Goal: Task Accomplishment & Management: Manage account settings

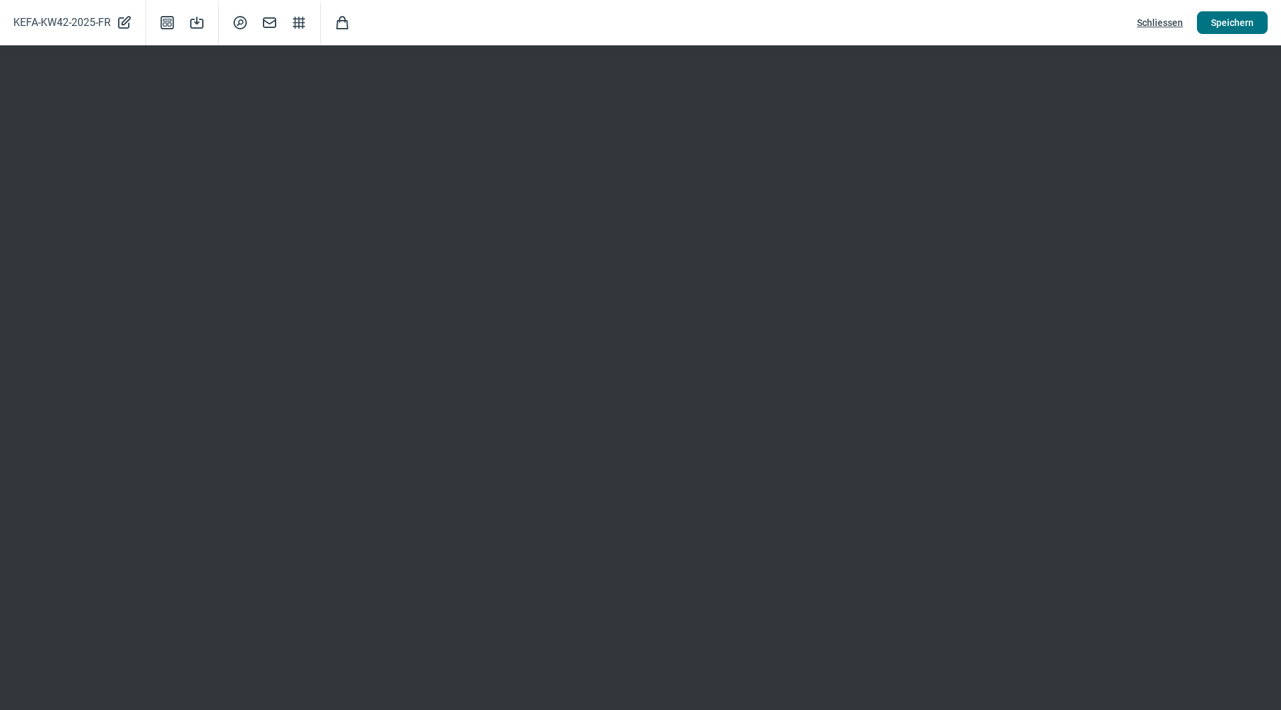
click at [1256, 17] on button "Speichern" at bounding box center [1232, 22] width 71 height 23
click at [1165, 14] on span "Schliessen" at bounding box center [1160, 22] width 46 height 21
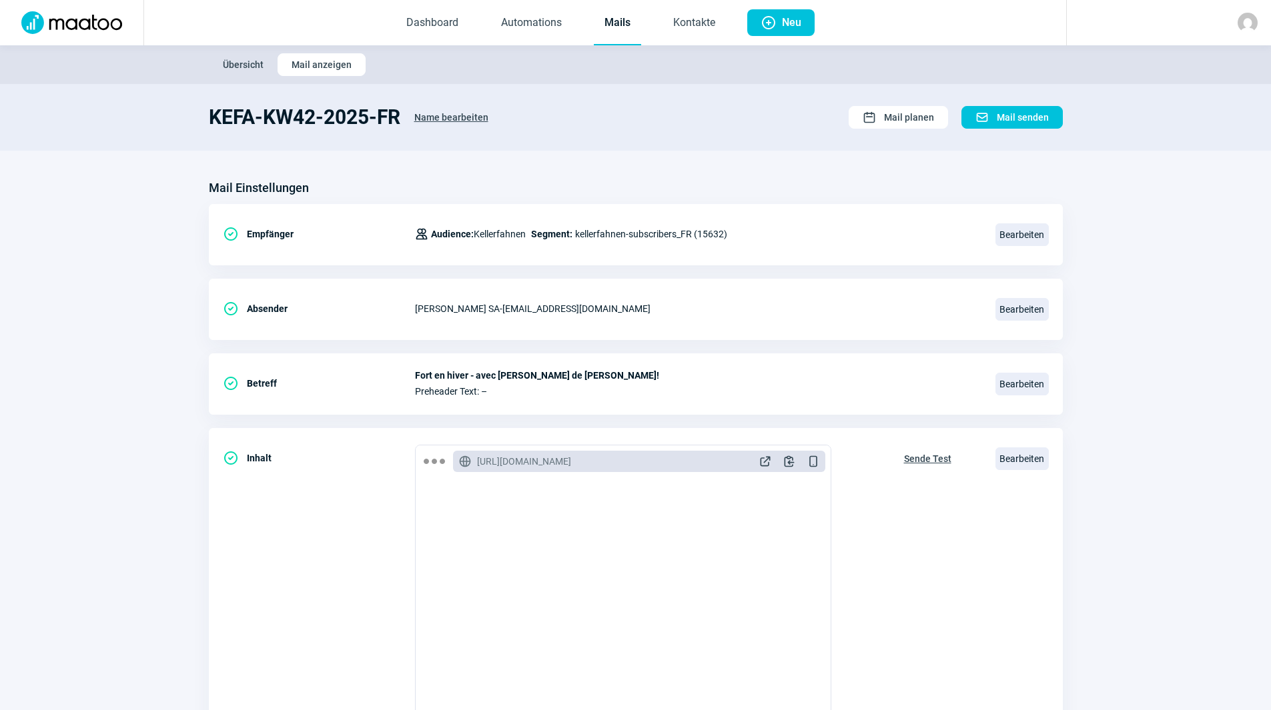
click at [630, 15] on link "Mails" at bounding box center [617, 23] width 47 height 44
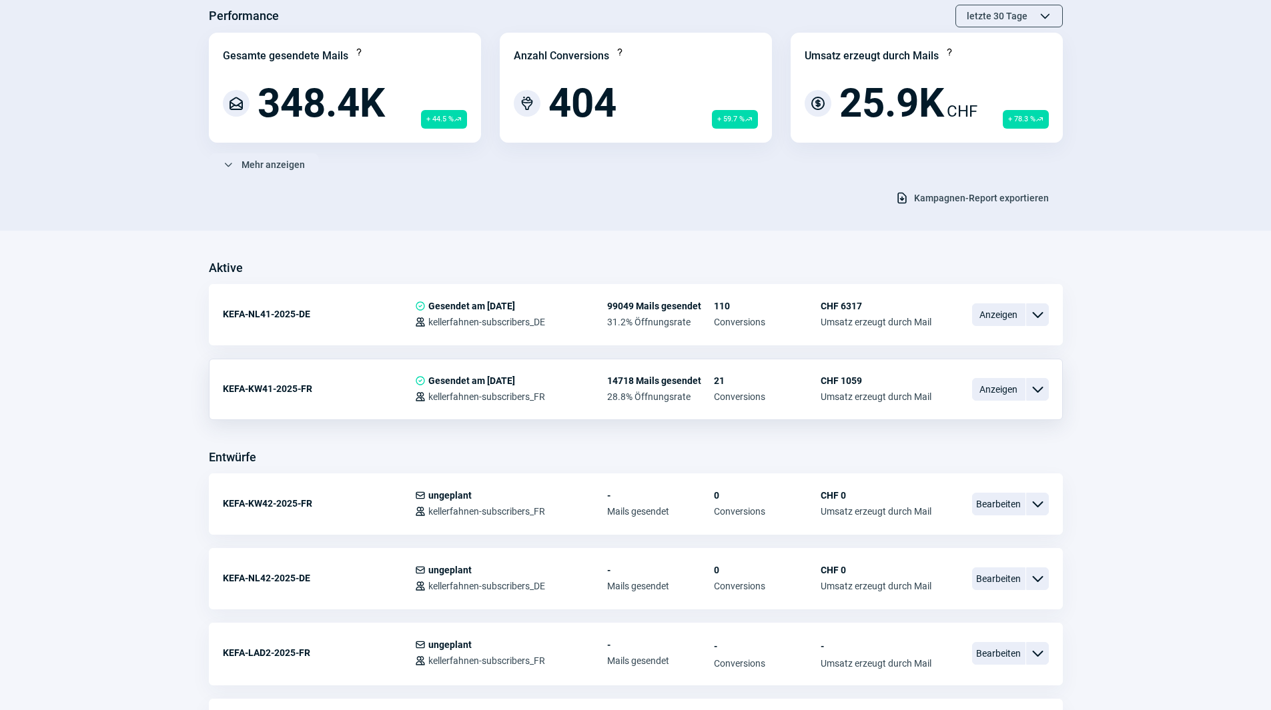
scroll to position [467, 0]
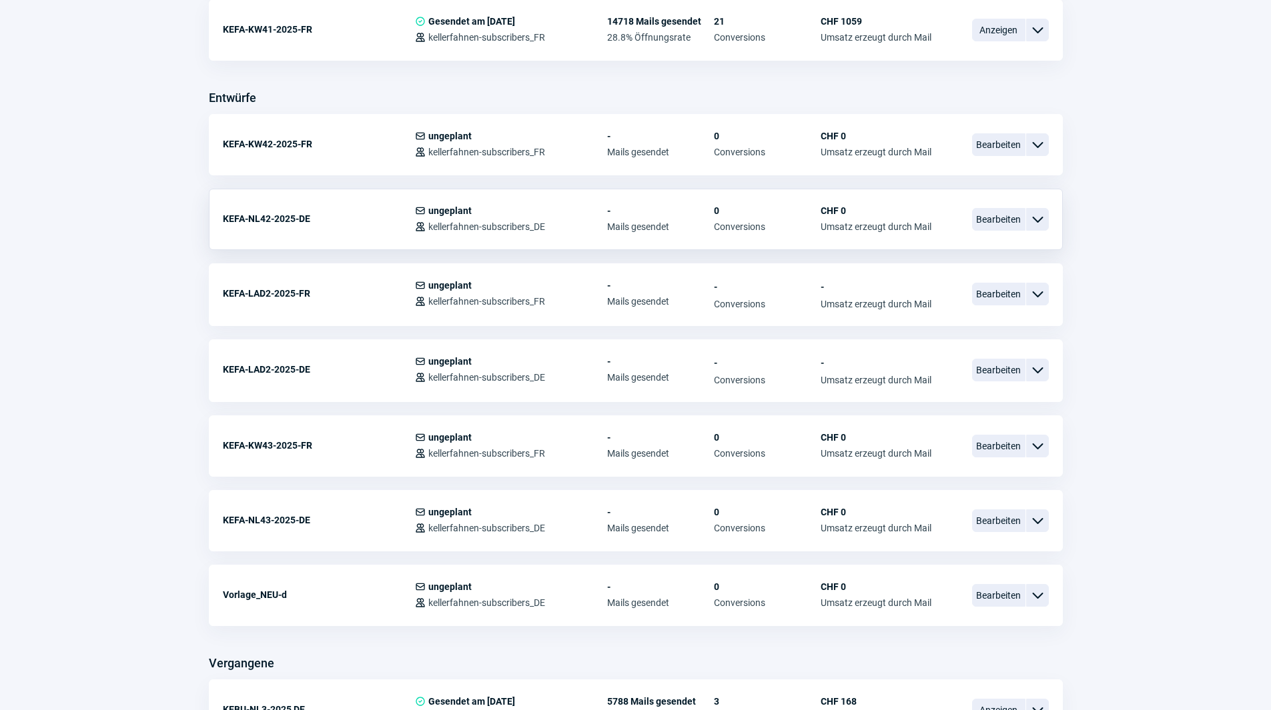
click at [257, 220] on div "KEFA-NL42-2025-DE" at bounding box center [319, 218] width 192 height 27
click at [1003, 219] on span "Bearbeiten" at bounding box center [998, 219] width 53 height 23
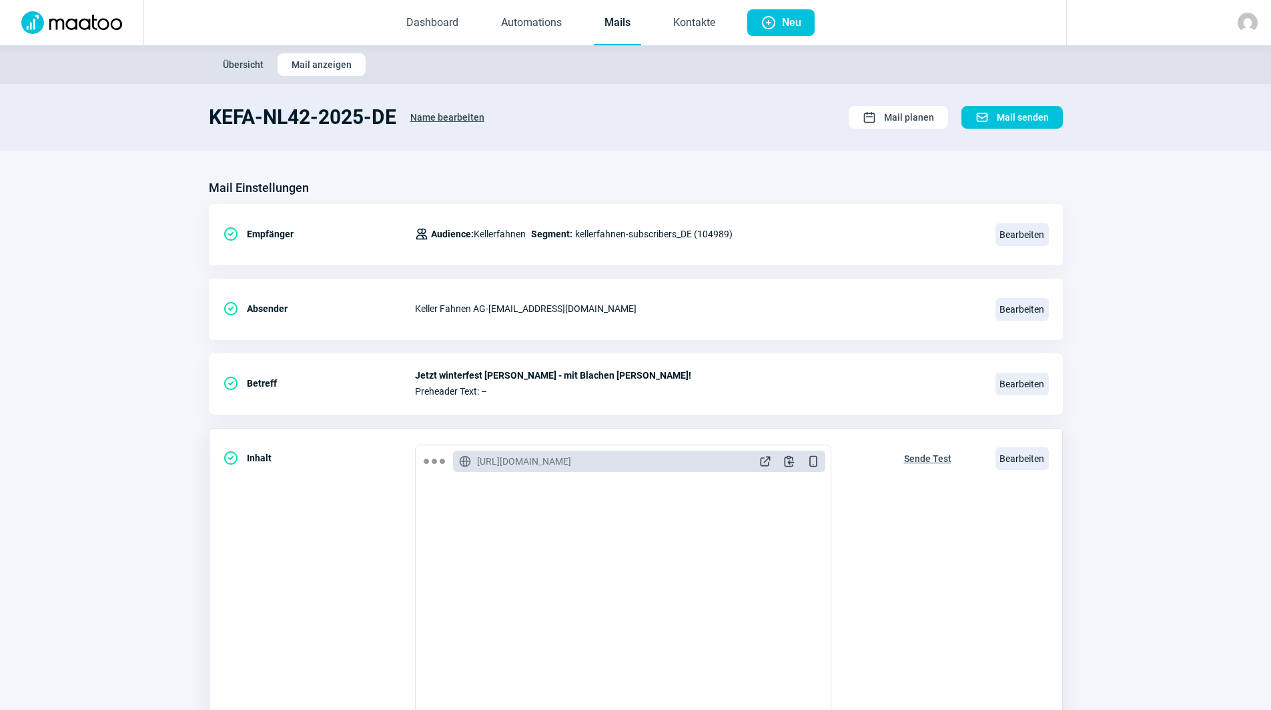
click at [919, 456] on span "Sende Test" at bounding box center [927, 458] width 47 height 21
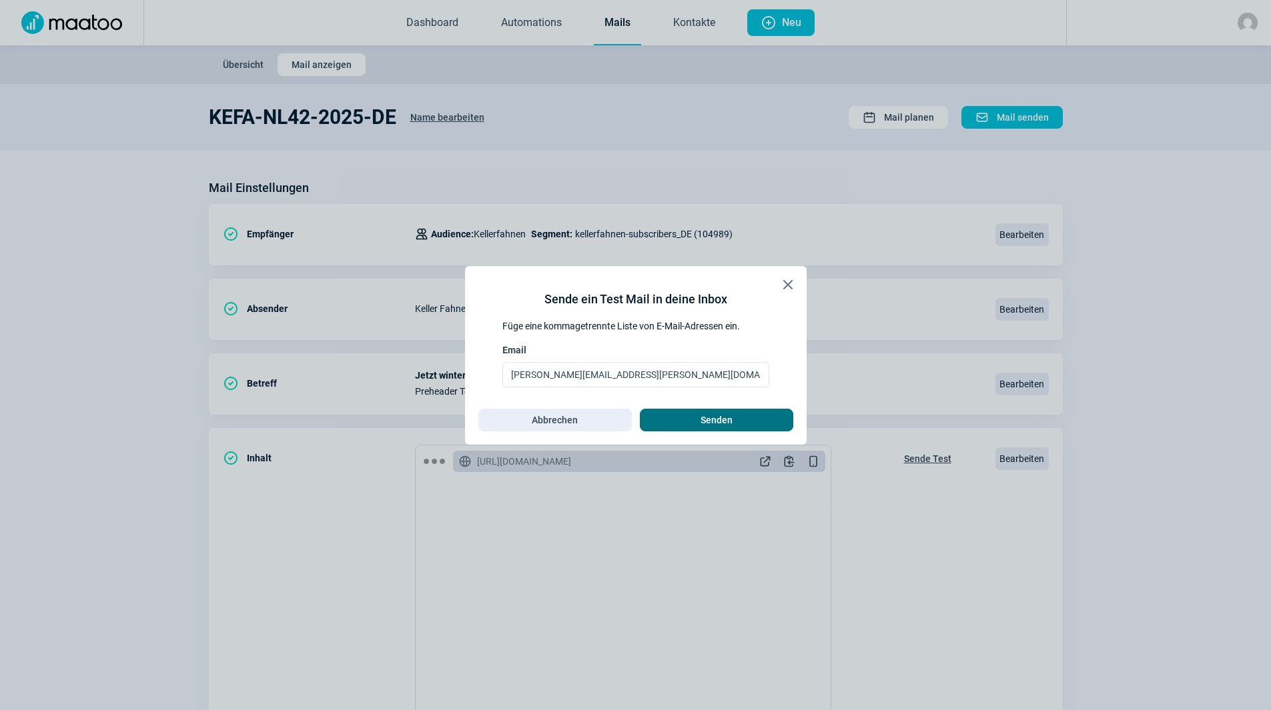
click at [769, 418] on span "Senden" at bounding box center [716, 420] width 125 height 21
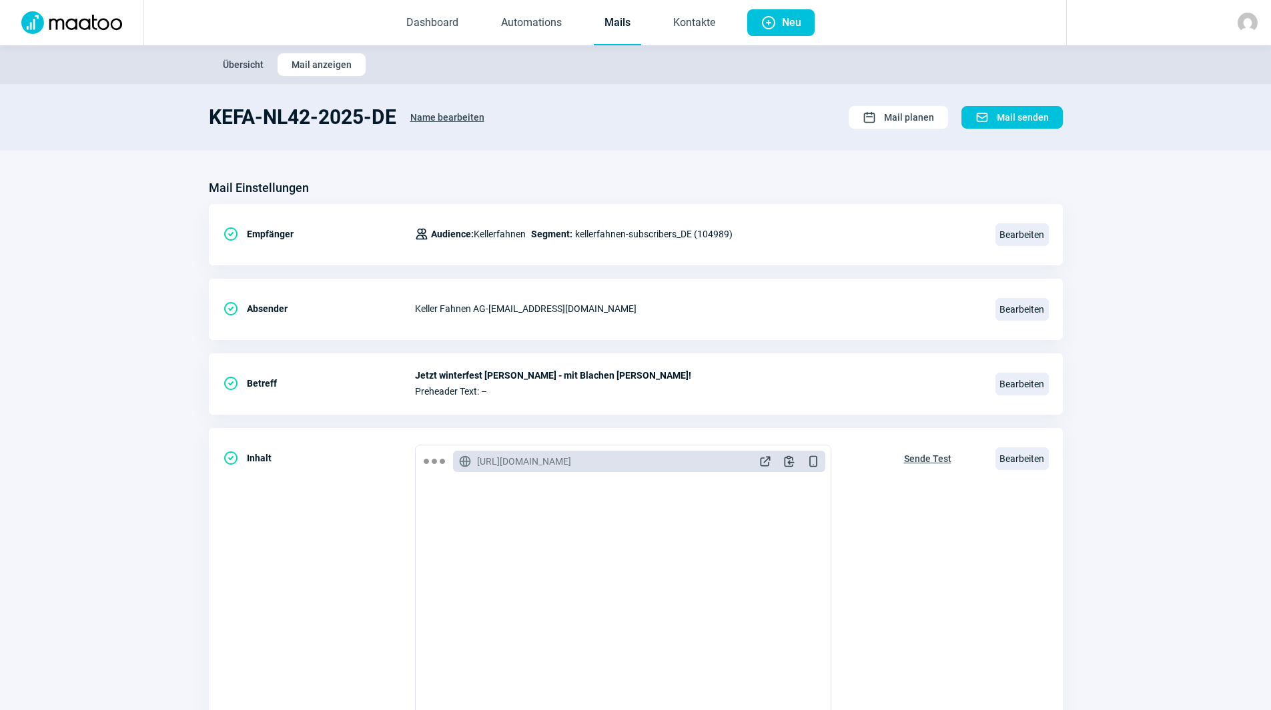
click at [628, 23] on link "Mails" at bounding box center [617, 23] width 47 height 44
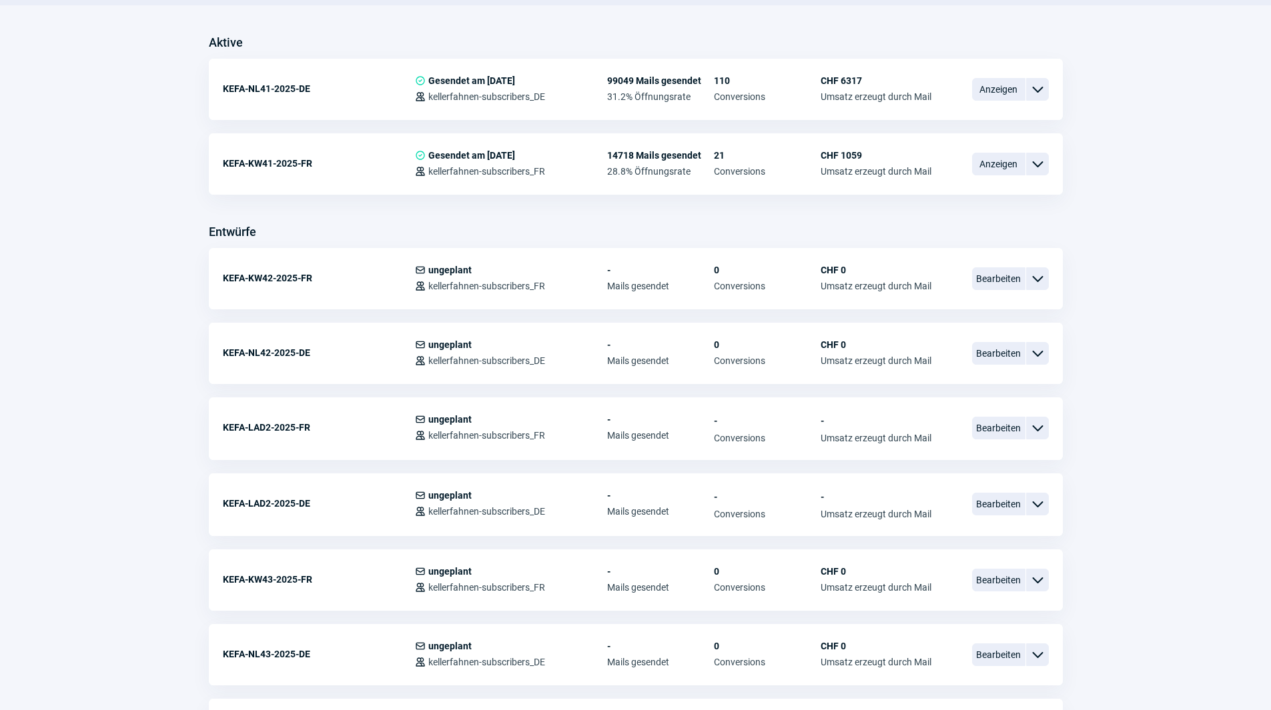
scroll to position [333, 0]
click at [1000, 281] on span "Bearbeiten" at bounding box center [998, 278] width 53 height 23
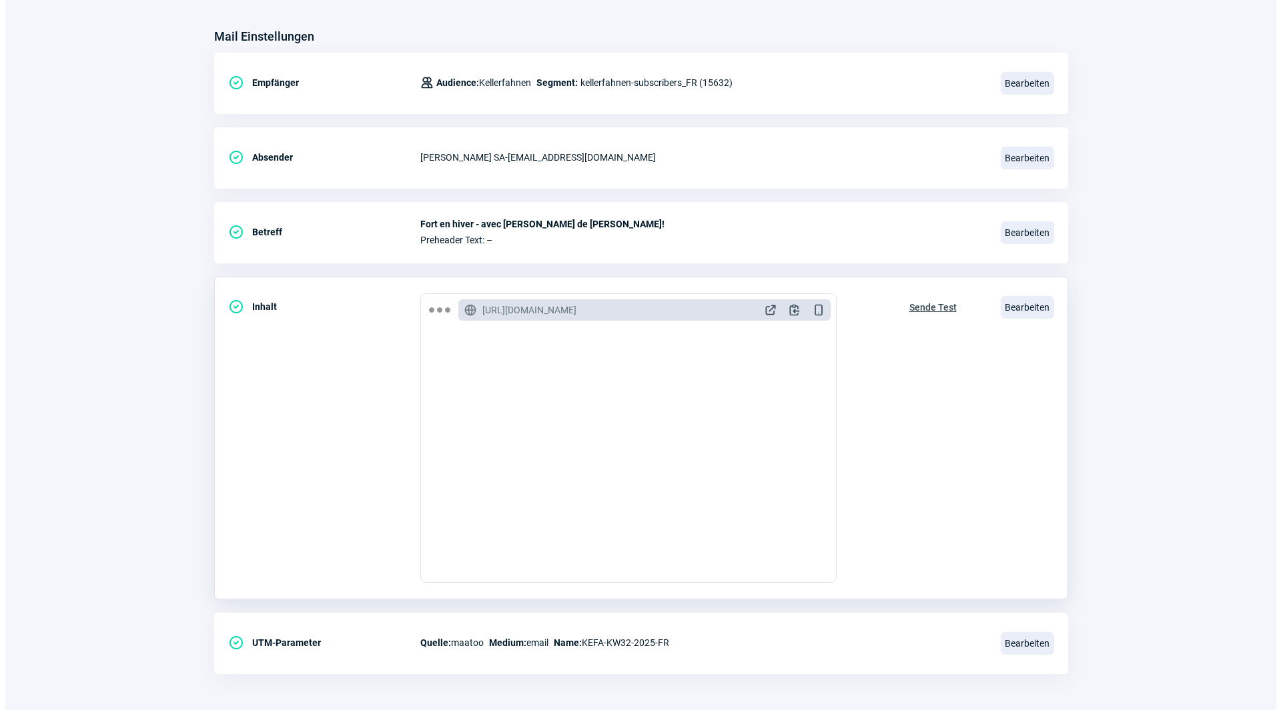
scroll to position [155, 0]
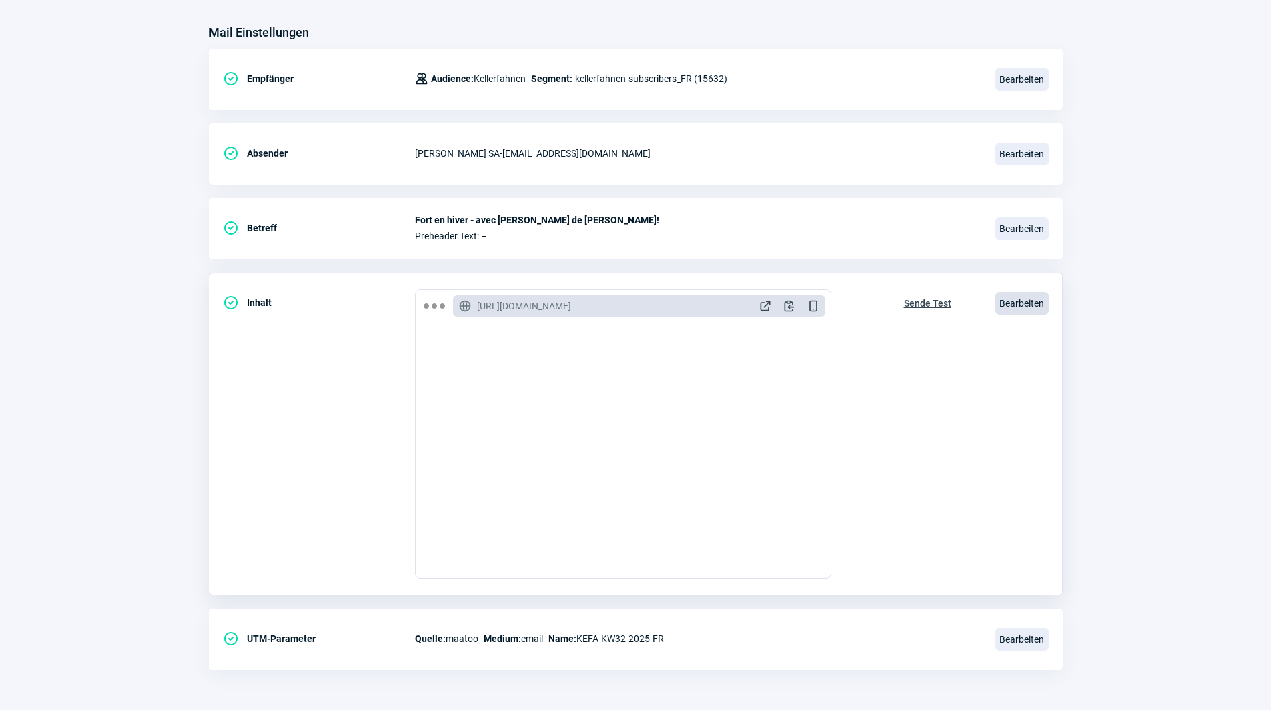
click at [1034, 293] on span "Bearbeiten" at bounding box center [1021, 303] width 53 height 23
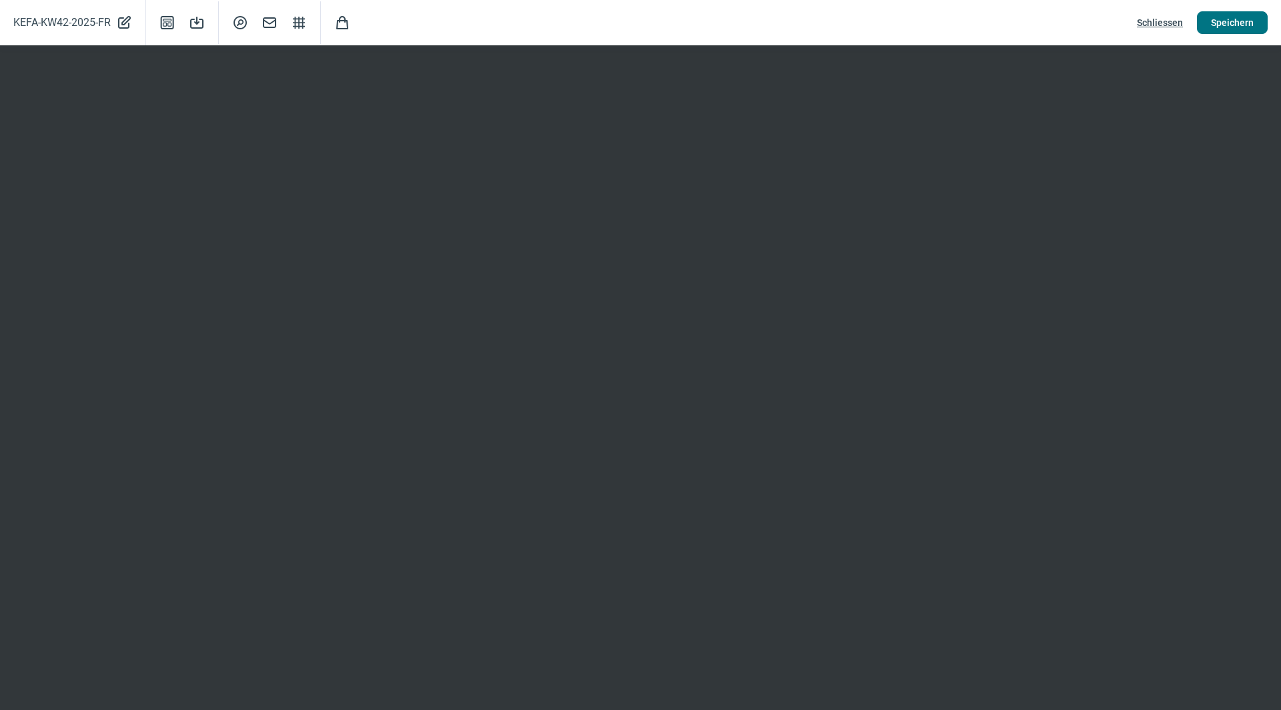
click at [1249, 17] on span "Speichern" at bounding box center [1232, 22] width 43 height 21
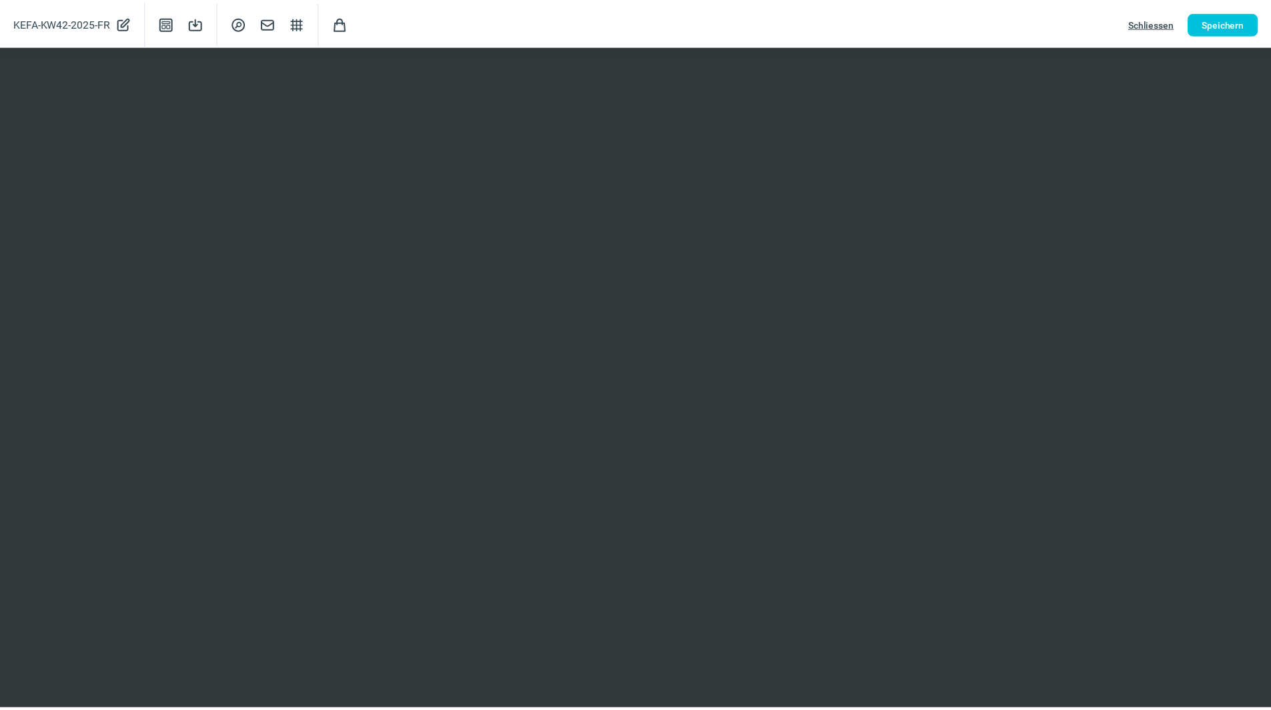
scroll to position [0, 0]
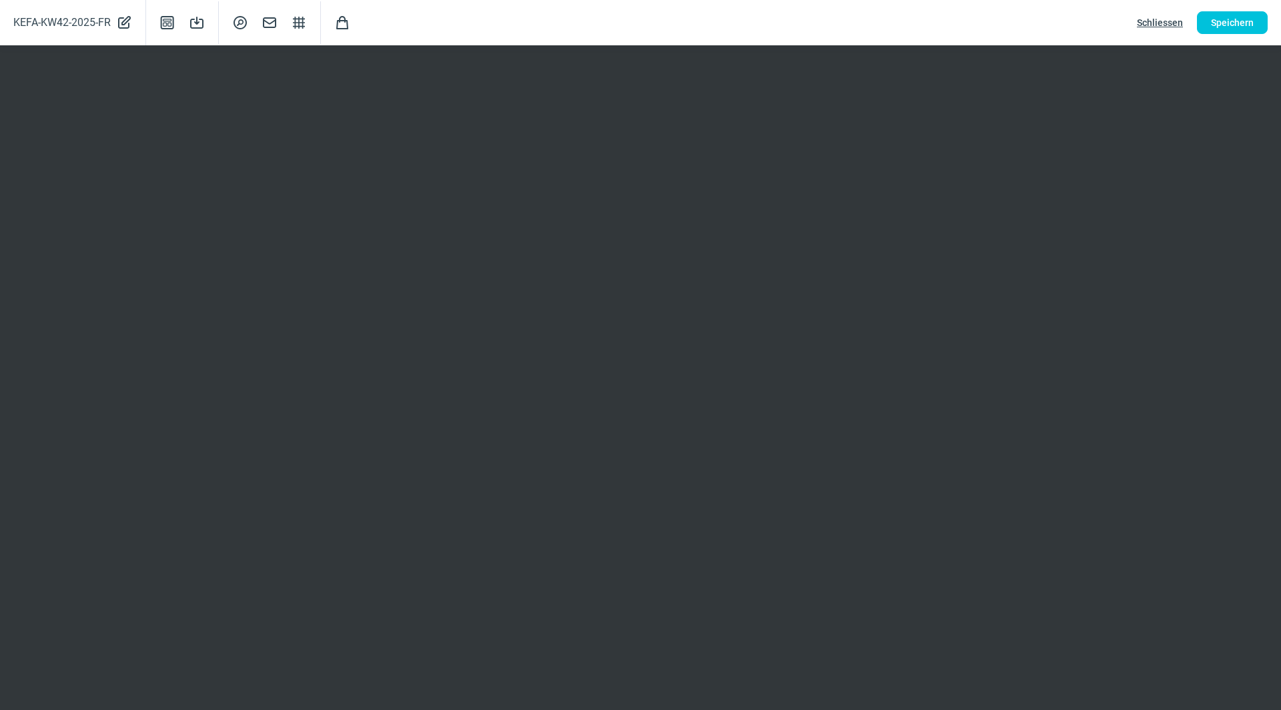
click at [1161, 20] on span "Schliessen" at bounding box center [1160, 22] width 46 height 21
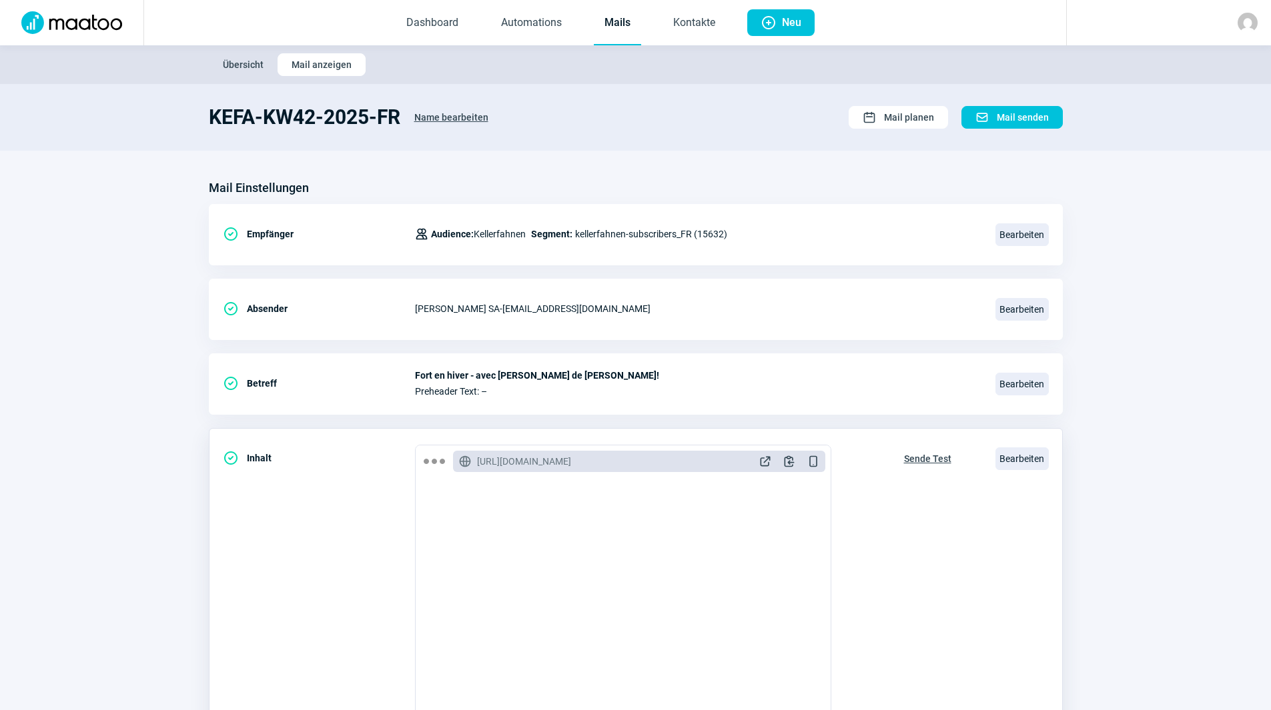
click at [930, 456] on span "Sende Test" at bounding box center [927, 458] width 47 height 21
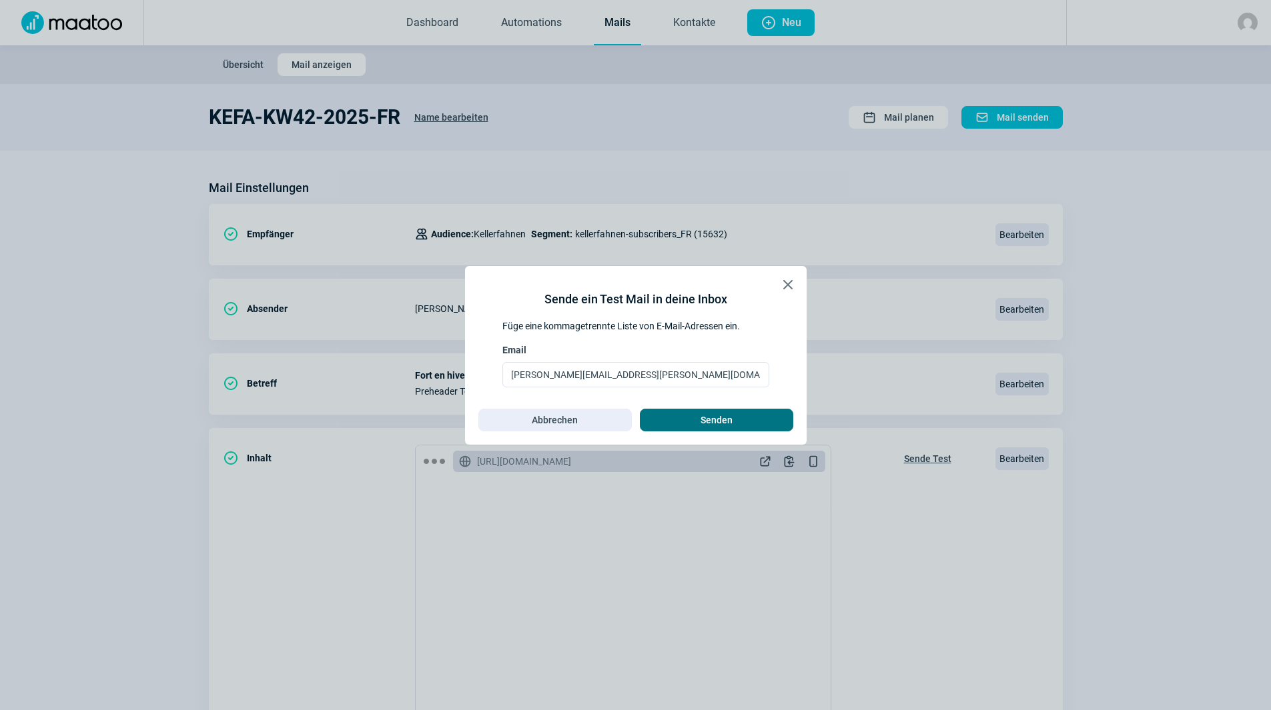
click at [718, 416] on span "Senden" at bounding box center [716, 420] width 32 height 21
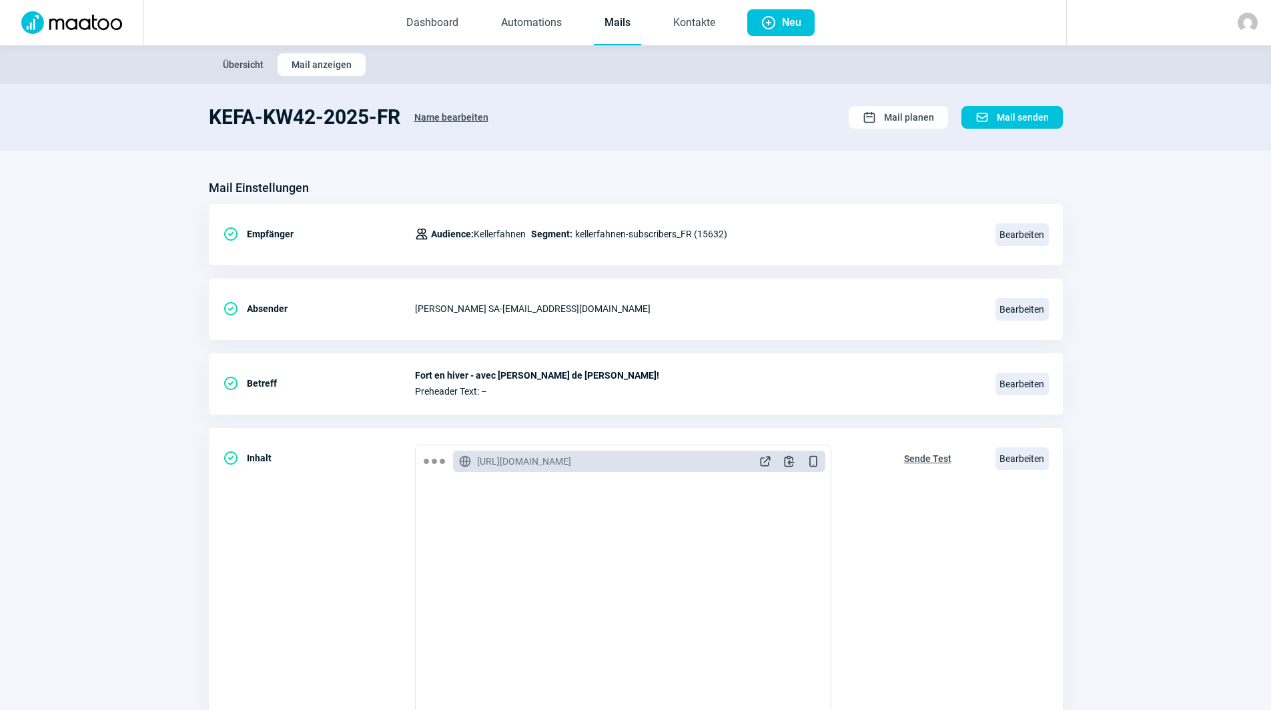
click at [624, 29] on link "Mails" at bounding box center [617, 23] width 47 height 44
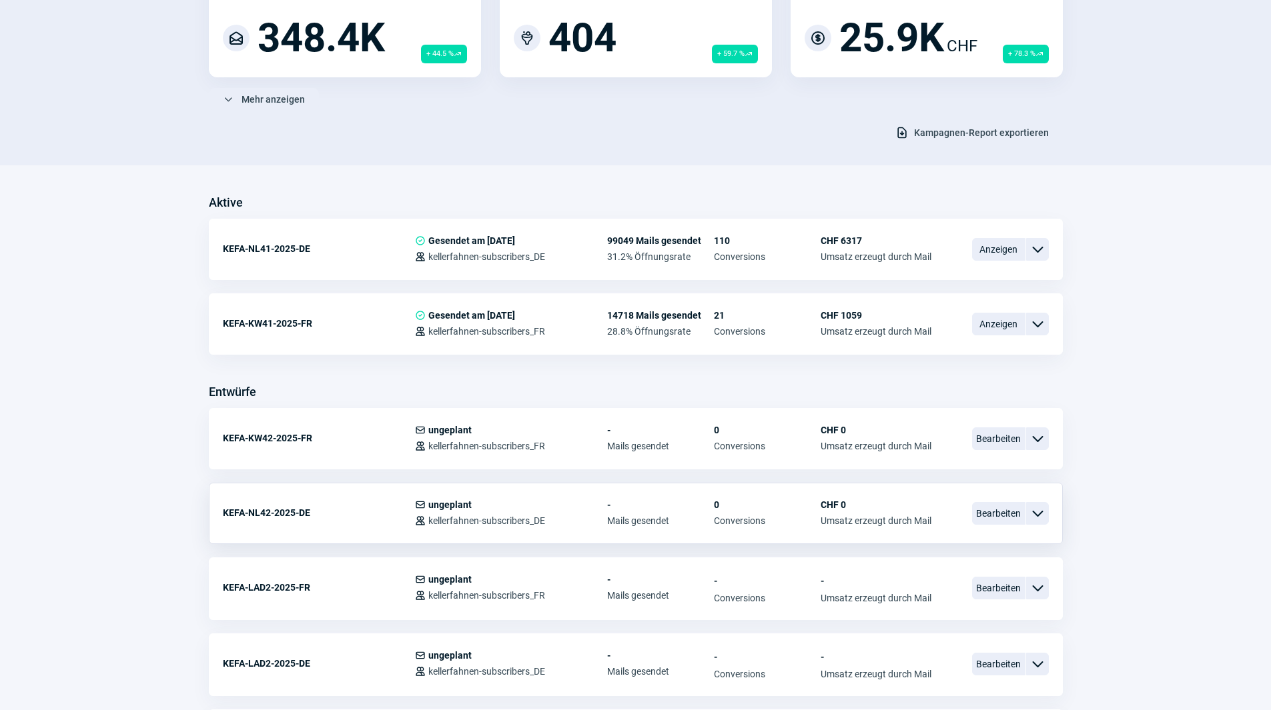
scroll to position [200, 0]
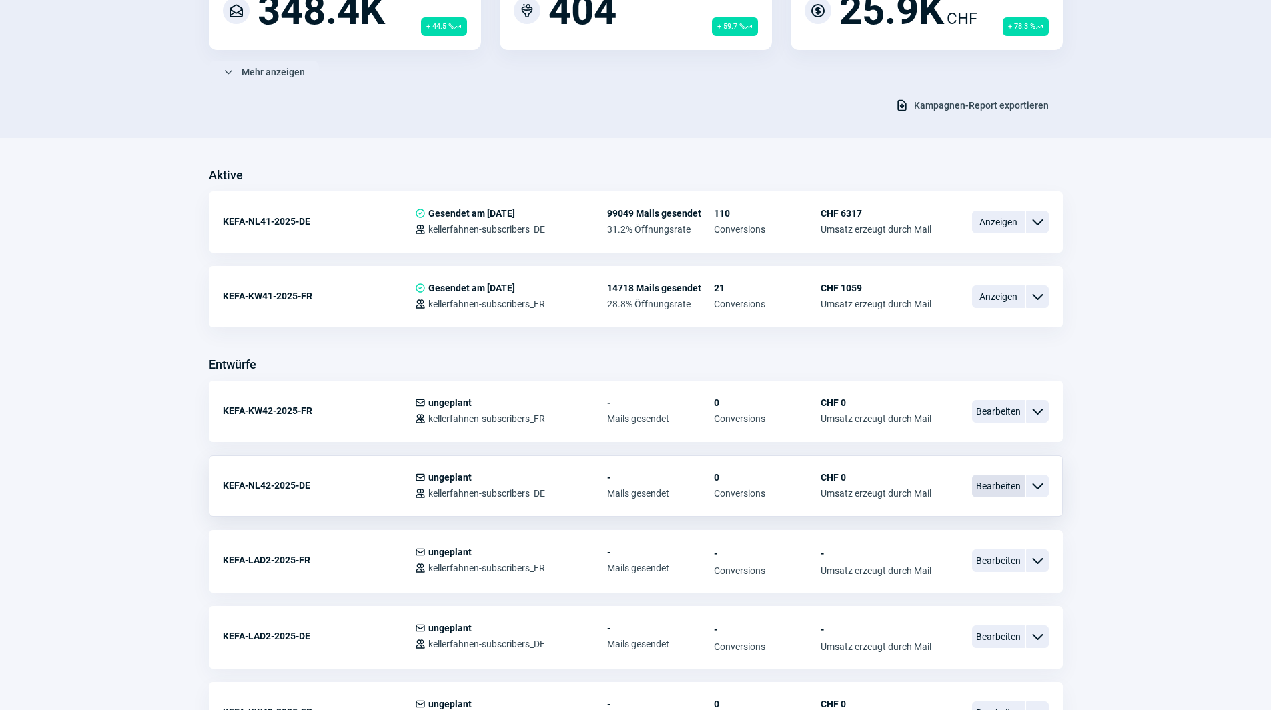
click at [982, 492] on span "Bearbeiten" at bounding box center [998, 486] width 53 height 23
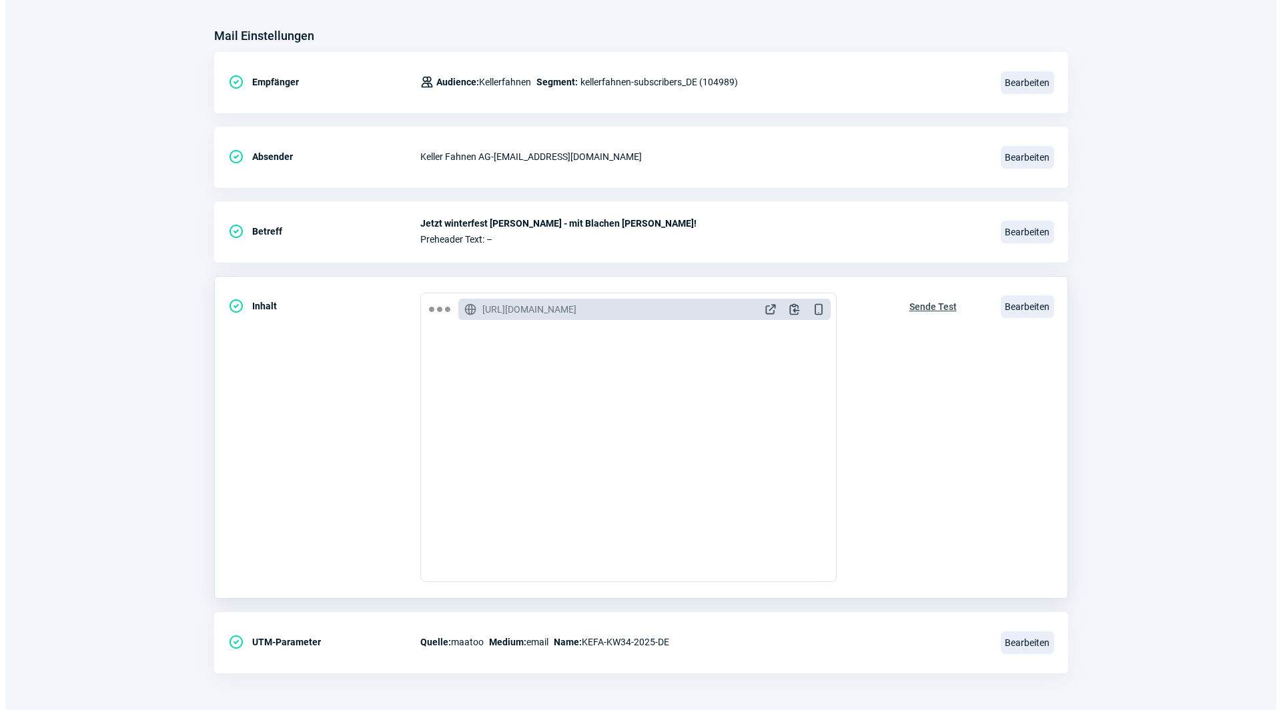
scroll to position [155, 0]
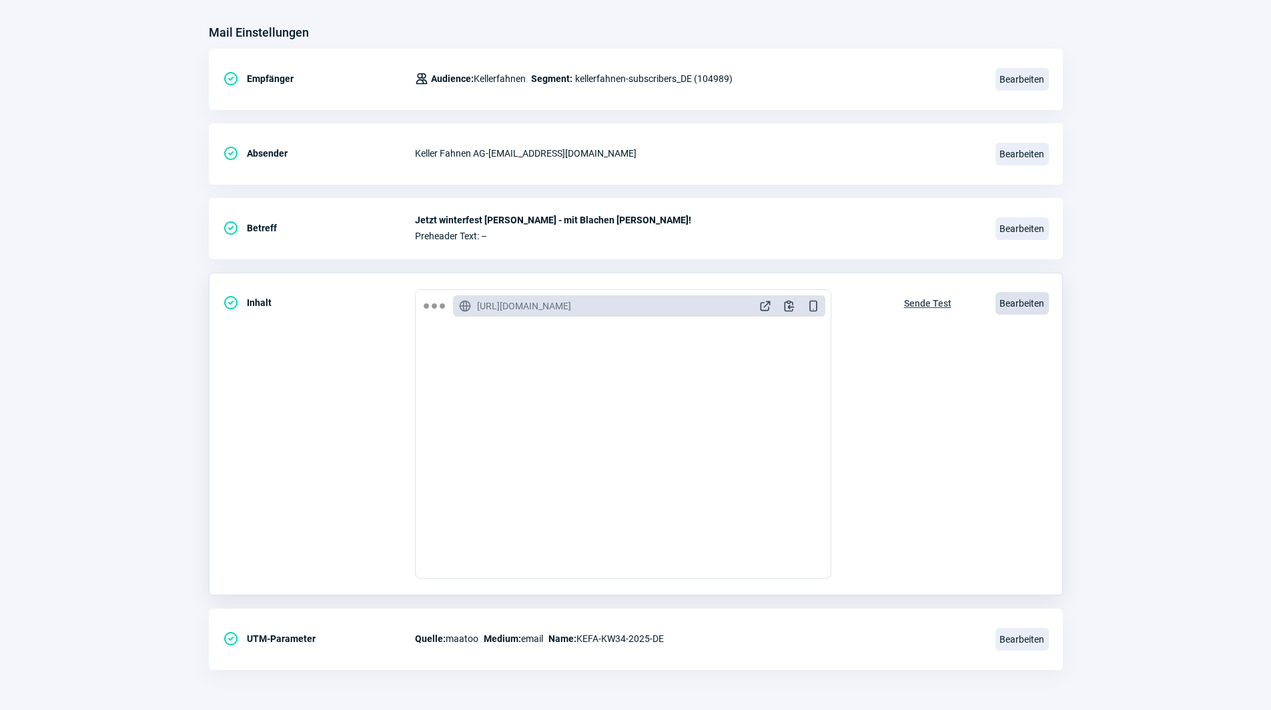
click at [1016, 314] on span "Bearbeiten" at bounding box center [1021, 303] width 53 height 23
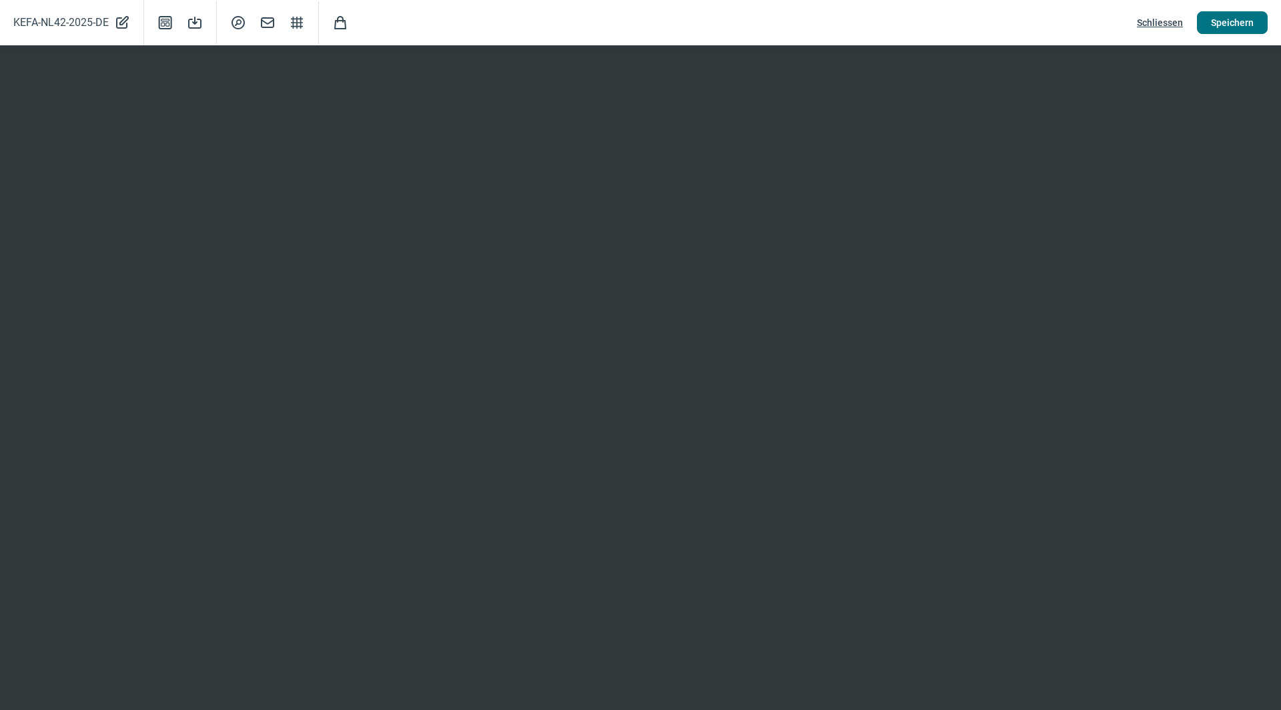
click at [1227, 31] on span "Speichern" at bounding box center [1232, 22] width 43 height 21
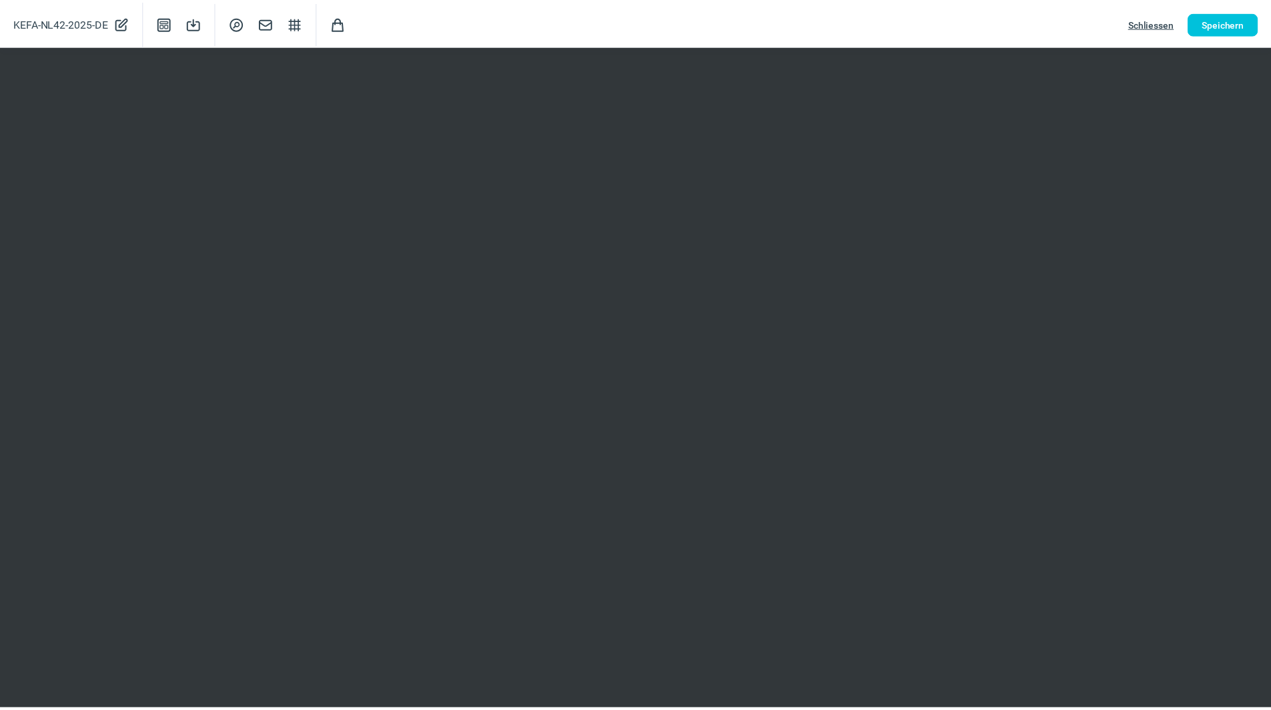
scroll to position [0, 0]
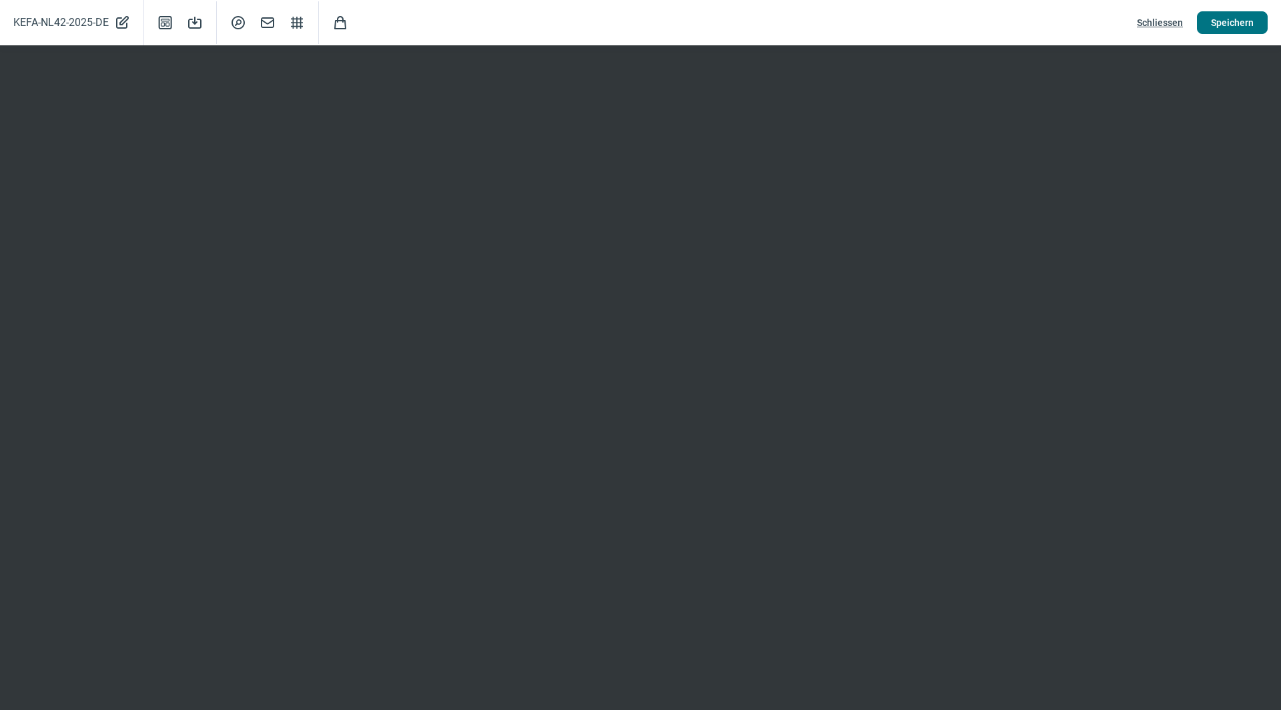
click at [1235, 25] on span "Speichern" at bounding box center [1232, 22] width 43 height 21
click at [1259, 17] on button "Speichern" at bounding box center [1232, 22] width 71 height 23
click at [1205, 21] on button "Speichern" at bounding box center [1232, 22] width 71 height 23
click at [1160, 21] on span "Schliessen" at bounding box center [1160, 22] width 46 height 21
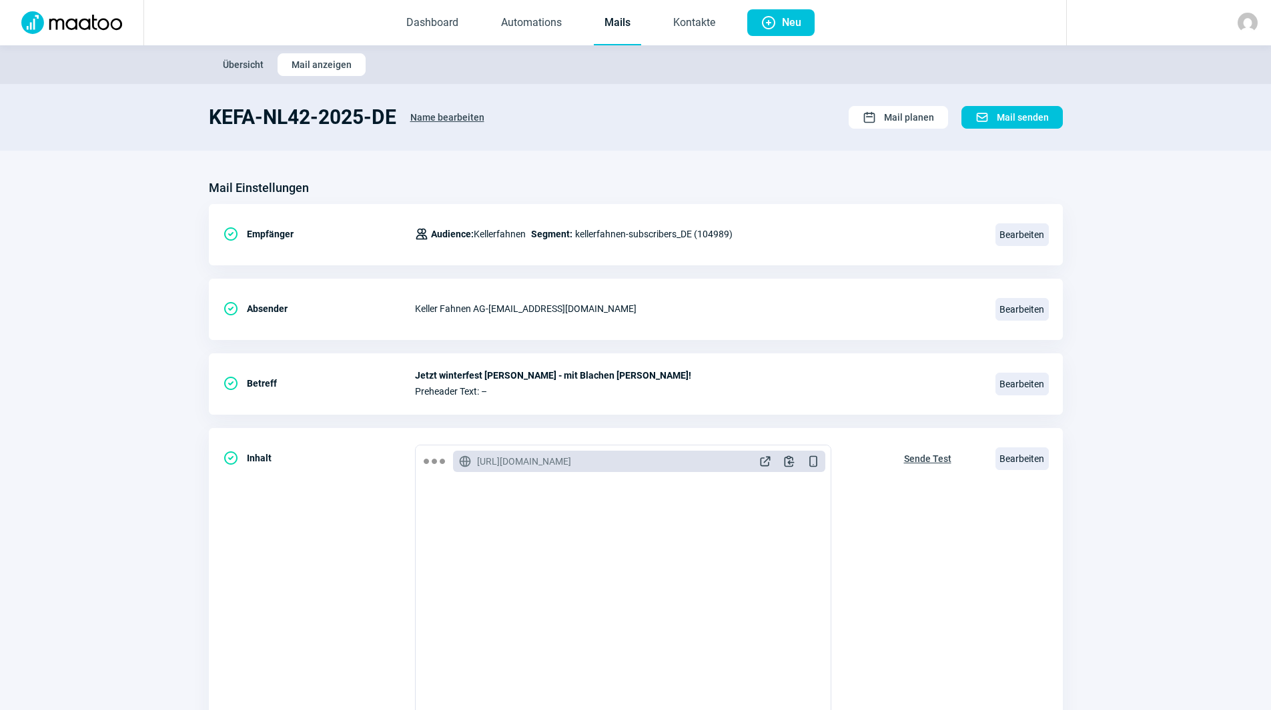
click at [629, 24] on link "Mails" at bounding box center [617, 23] width 47 height 44
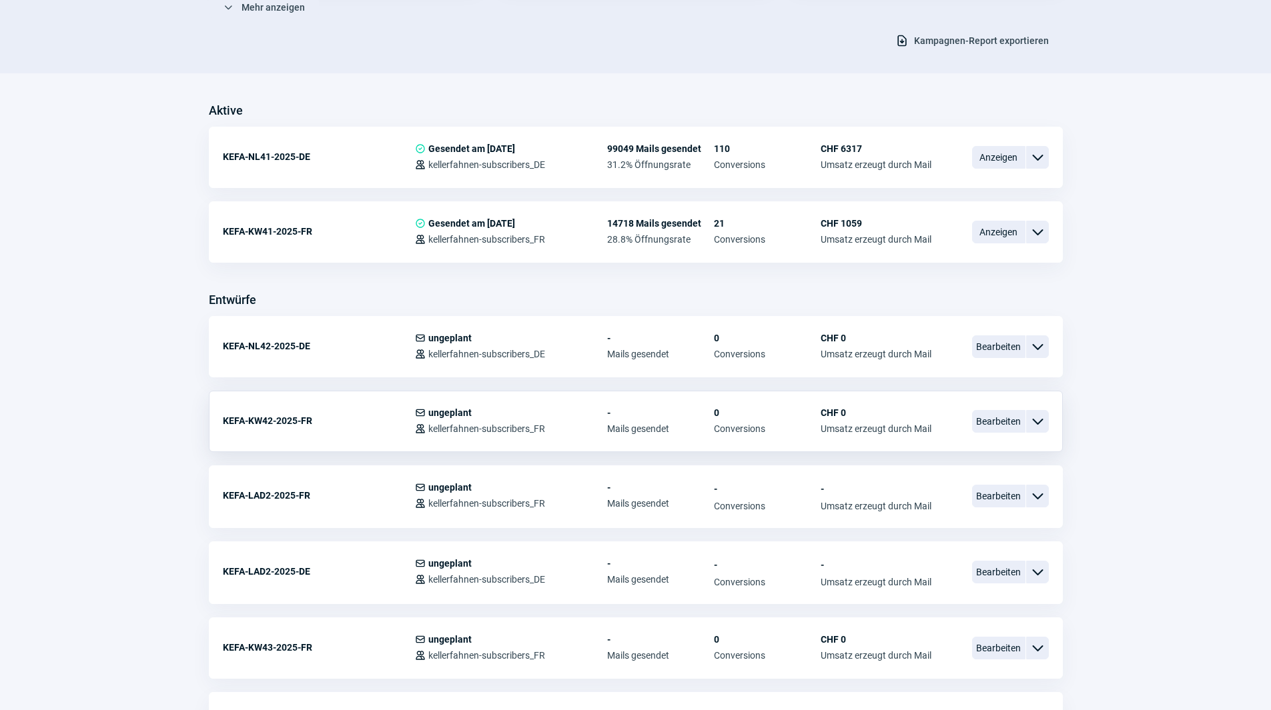
scroll to position [333, 0]
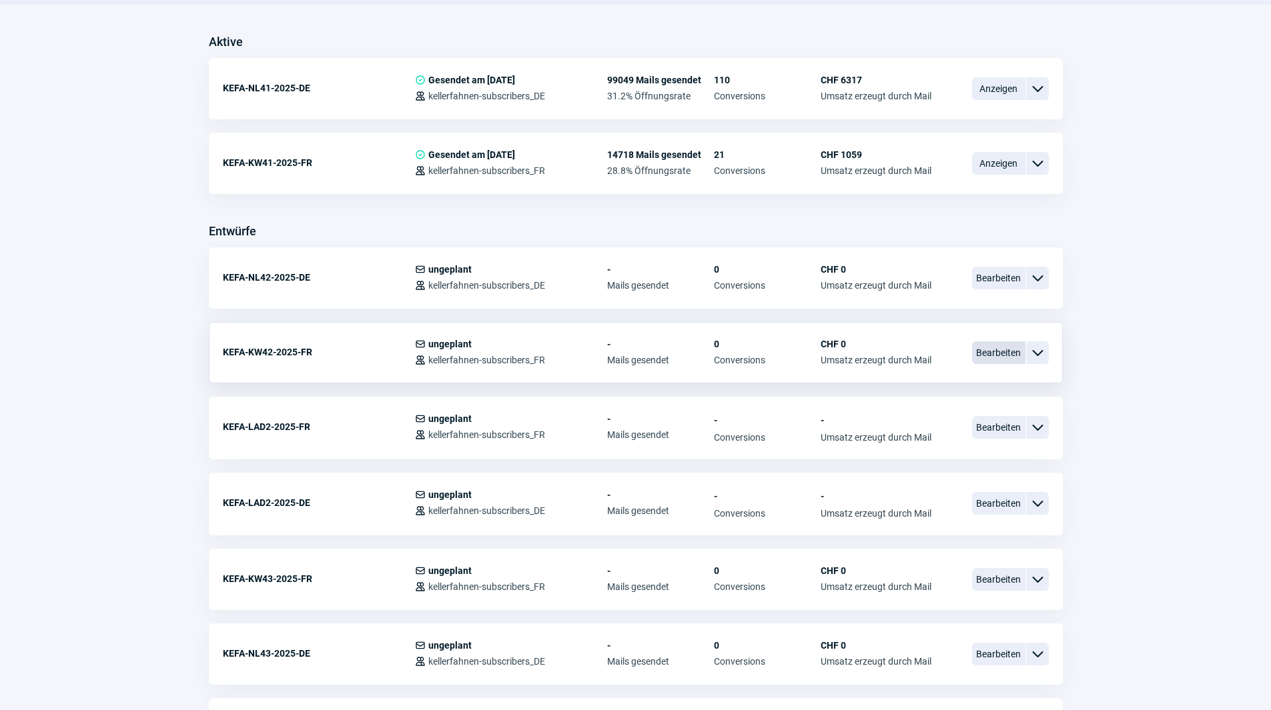
click at [1003, 361] on span "Bearbeiten" at bounding box center [998, 352] width 53 height 23
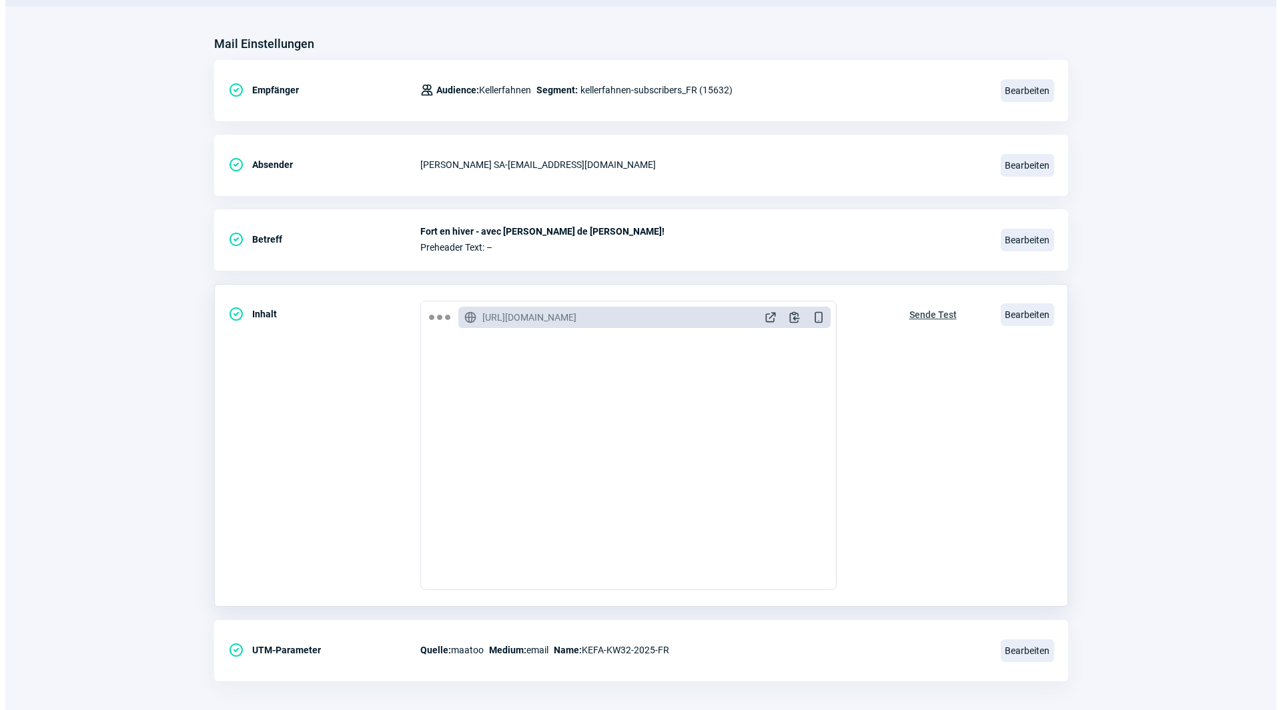
scroll to position [155, 0]
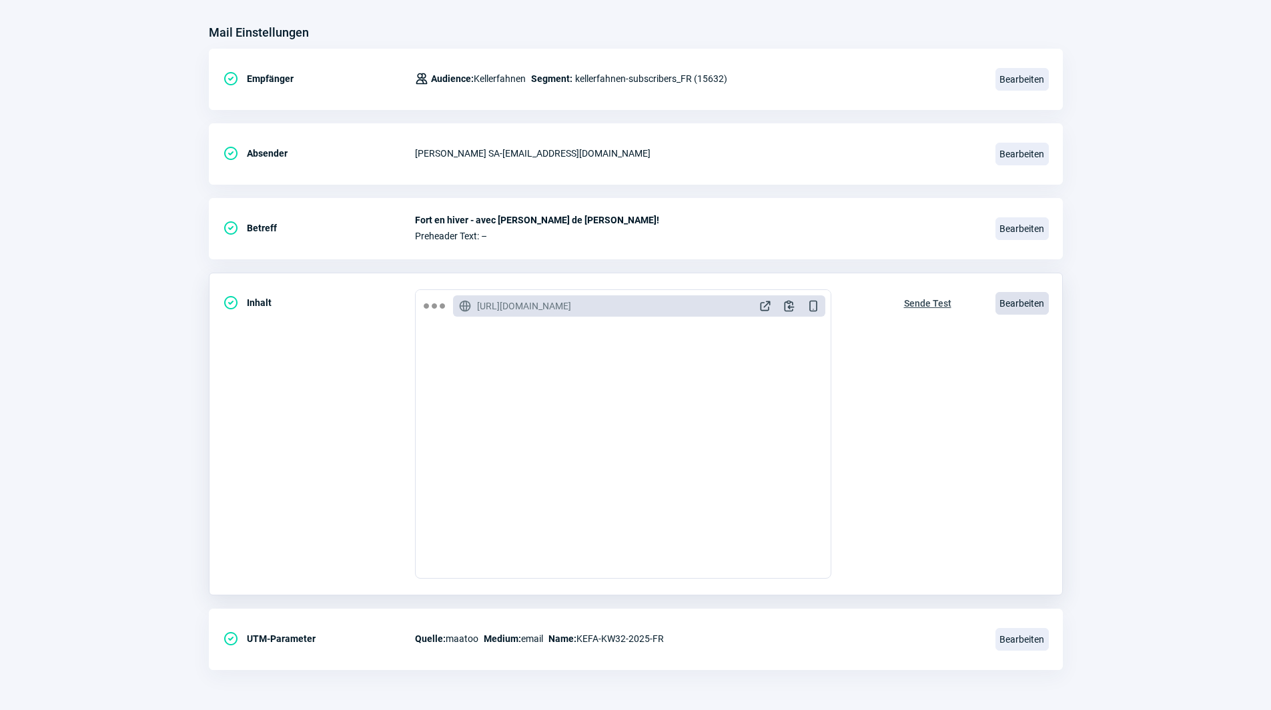
click at [1018, 301] on span "Bearbeiten" at bounding box center [1021, 303] width 53 height 23
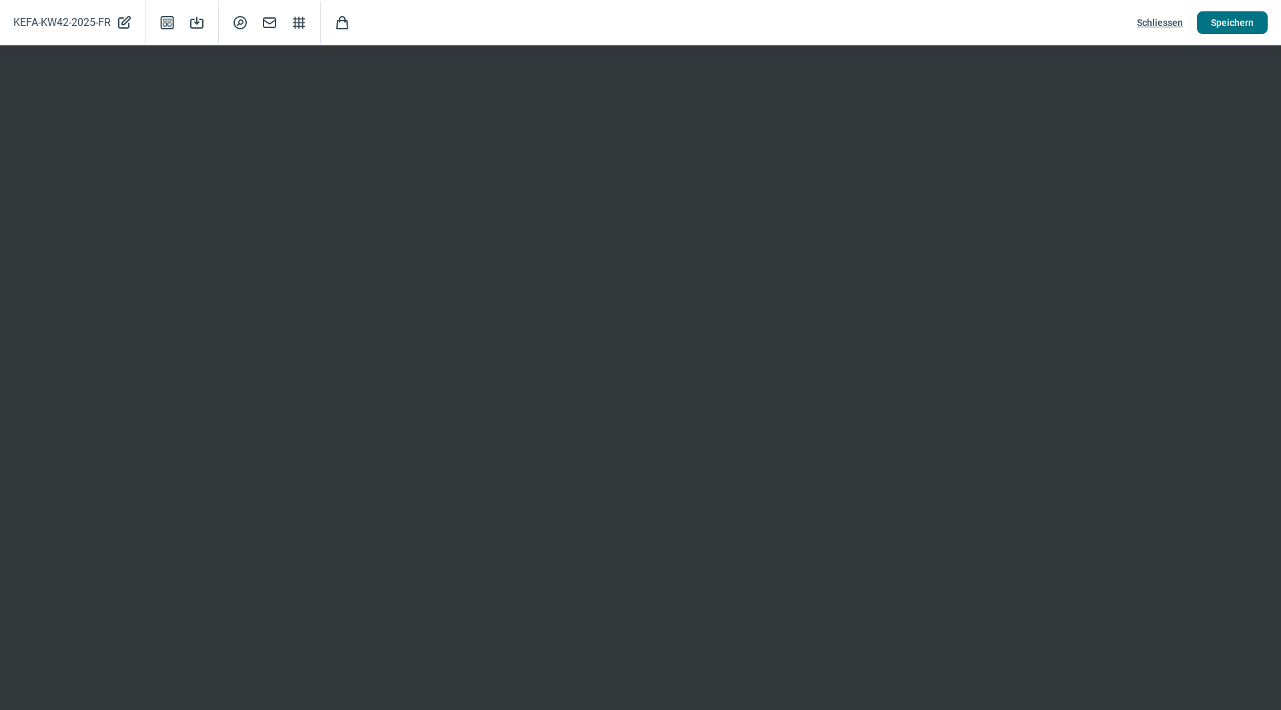
click at [1245, 15] on span "Speichern" at bounding box center [1232, 22] width 43 height 21
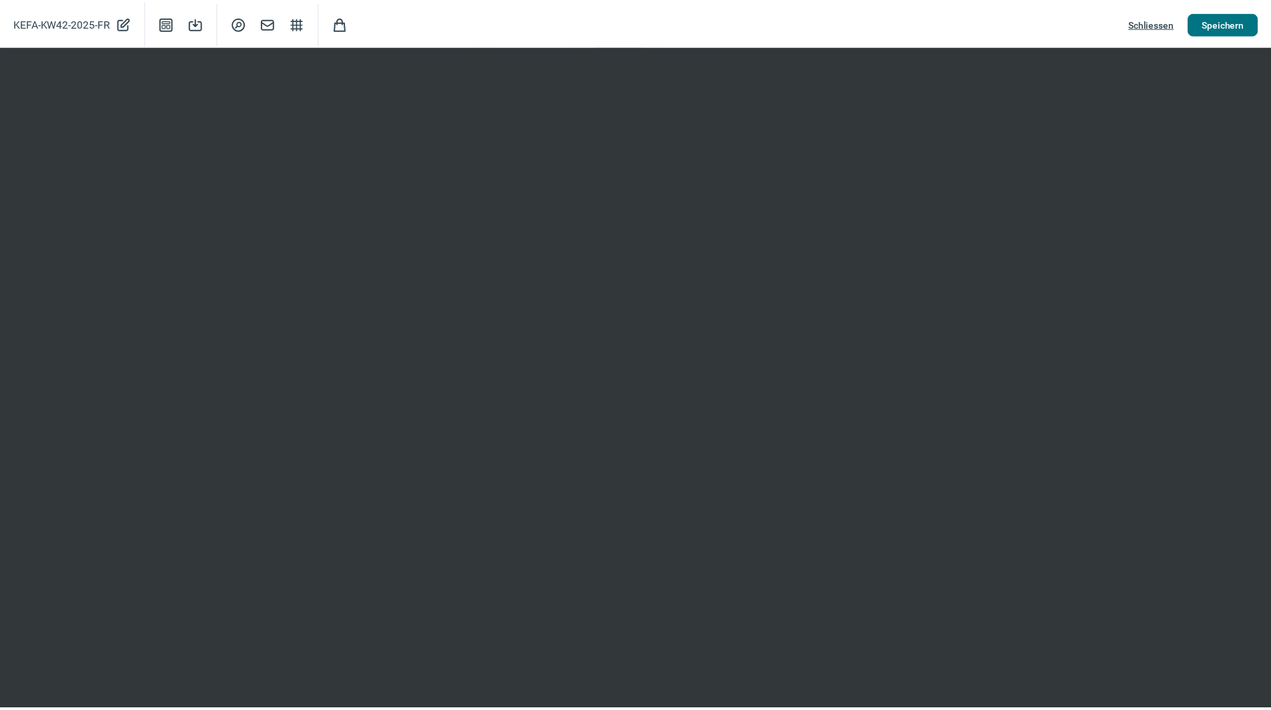
scroll to position [0, 0]
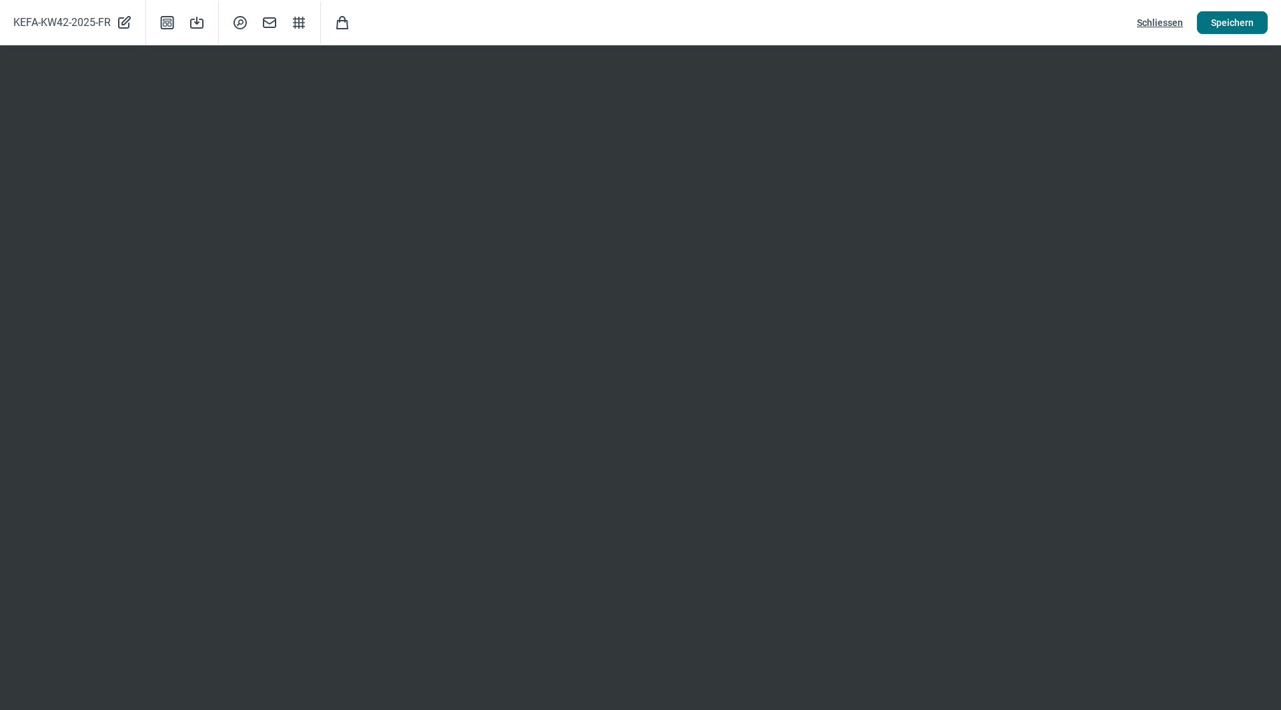
click at [1230, 28] on span "Speichern" at bounding box center [1232, 22] width 43 height 21
click at [1214, 26] on span "Speichern" at bounding box center [1232, 22] width 43 height 21
click at [1141, 29] on span "Schliessen" at bounding box center [1160, 22] width 46 height 21
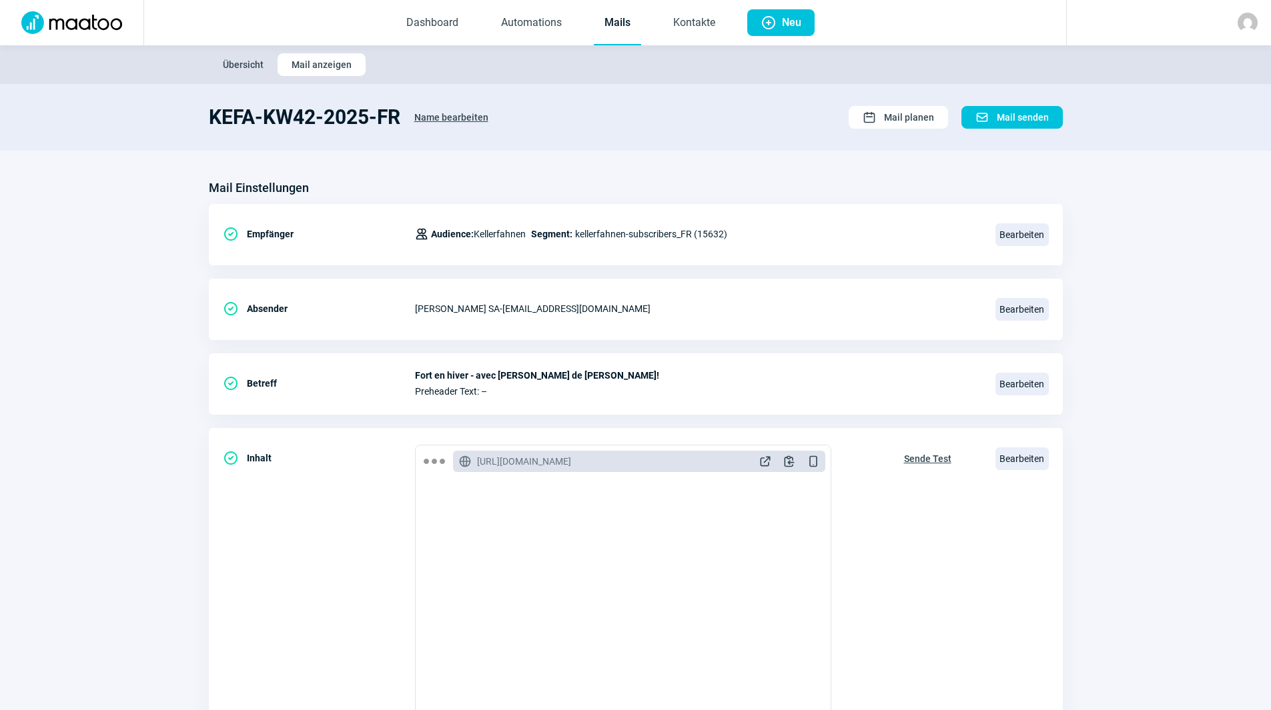
click at [602, 25] on link "Mails" at bounding box center [617, 23] width 47 height 44
